Goal: Navigation & Orientation: Find specific page/section

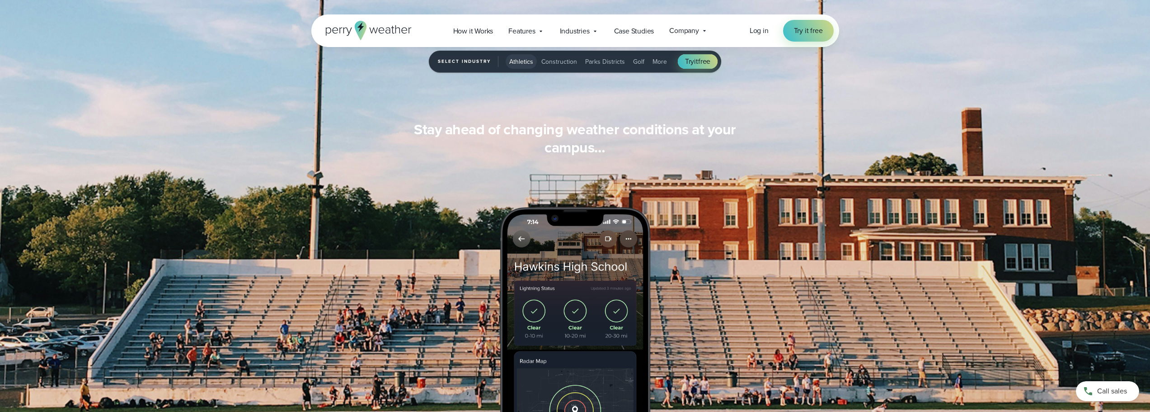
scroll to position [868, 0]
click at [536, 29] on div "Features Explore All Features Explore Perry Weather's on-site weather hardware …" at bounding box center [526, 31] width 51 height 19
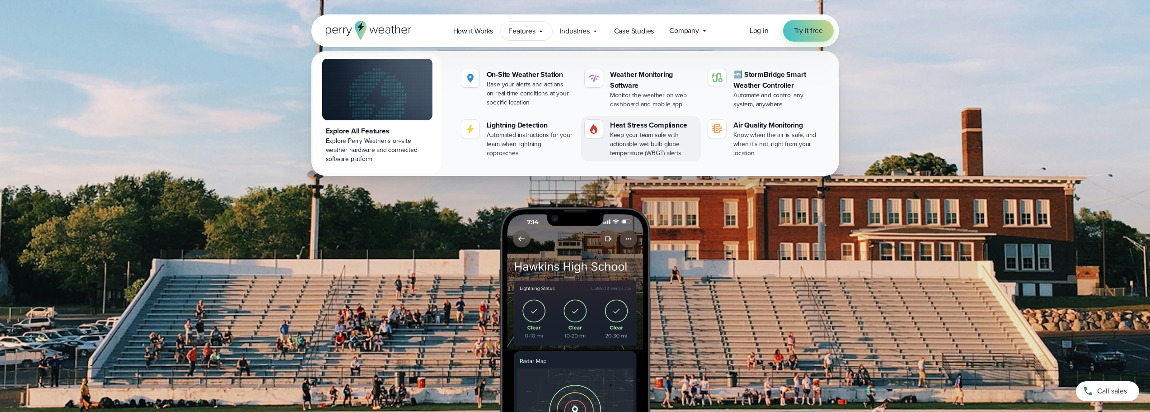
click at [627, 126] on div "Heat Stress Compliance" at bounding box center [653, 125] width 87 height 11
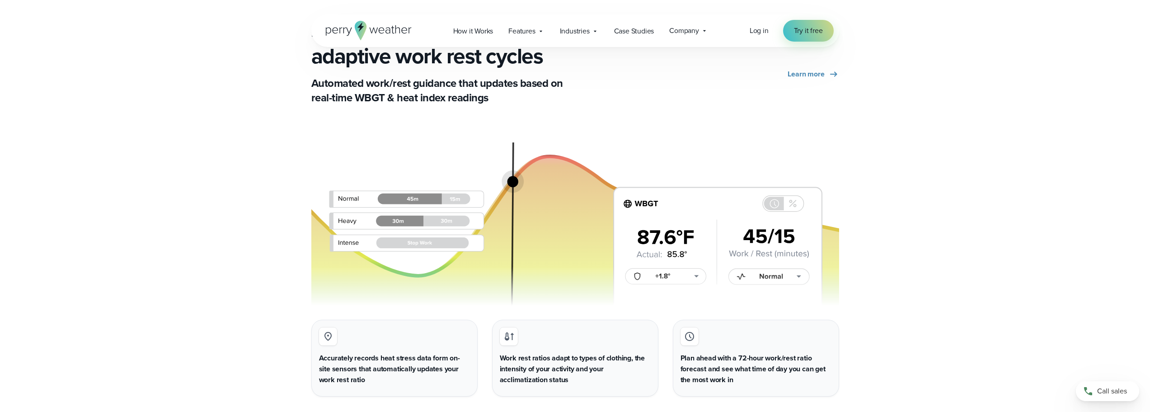
scroll to position [1672, 0]
click at [540, 28] on icon at bounding box center [540, 31] width 7 height 7
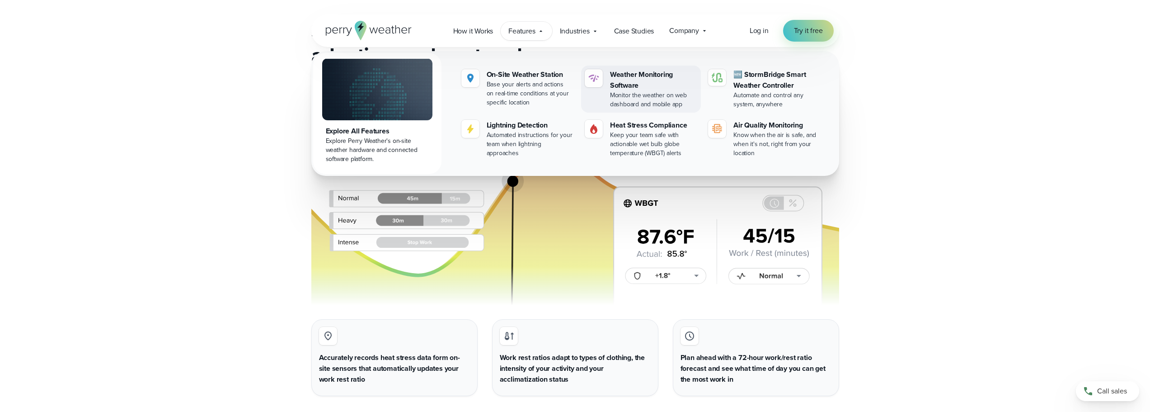
click at [618, 79] on div "Weather Monitoring Software" at bounding box center [653, 80] width 87 height 22
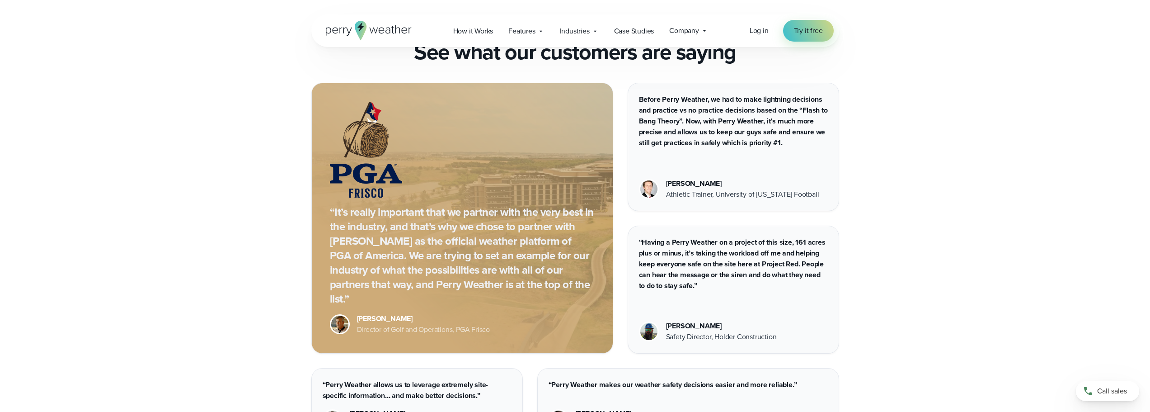
scroll to position [1582, 0]
